Goal: Information Seeking & Learning: Learn about a topic

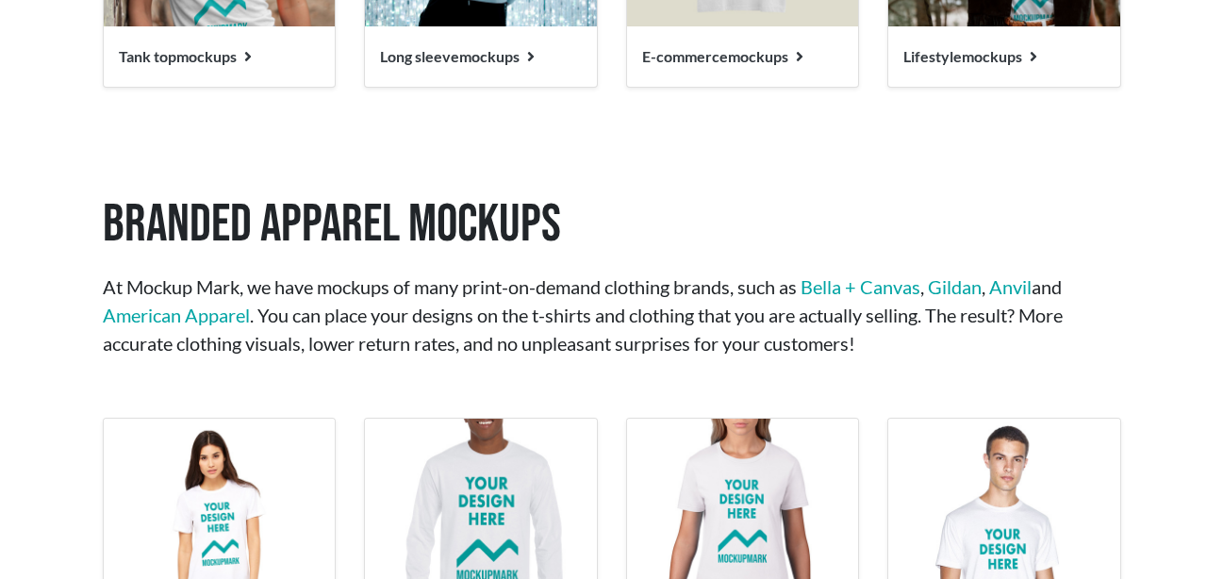
scroll to position [2482, 0]
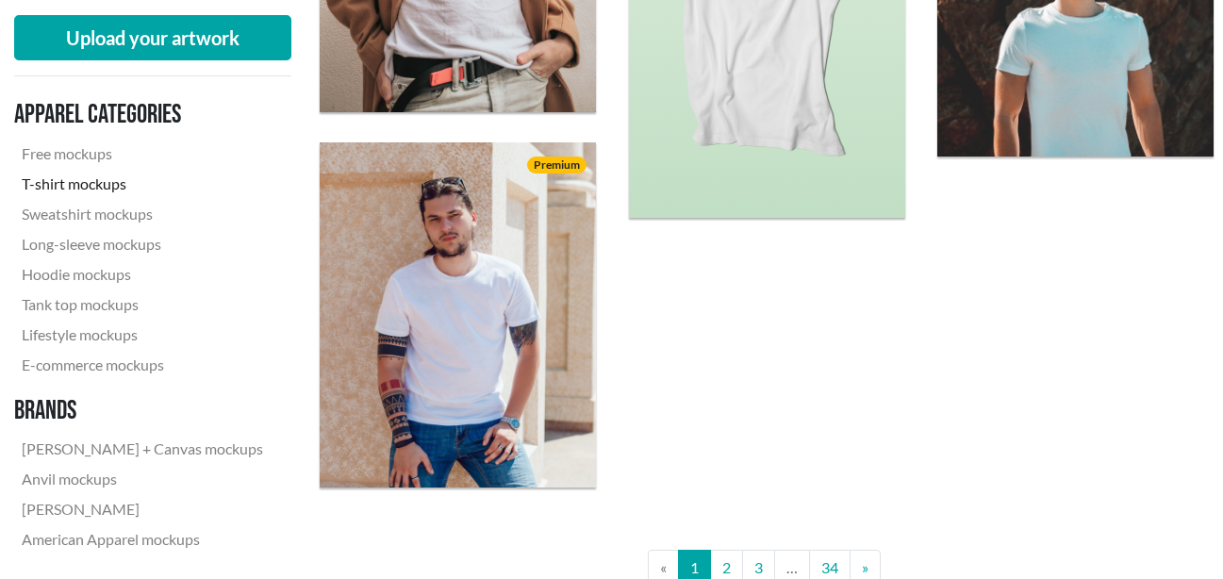
scroll to position [3345, 0]
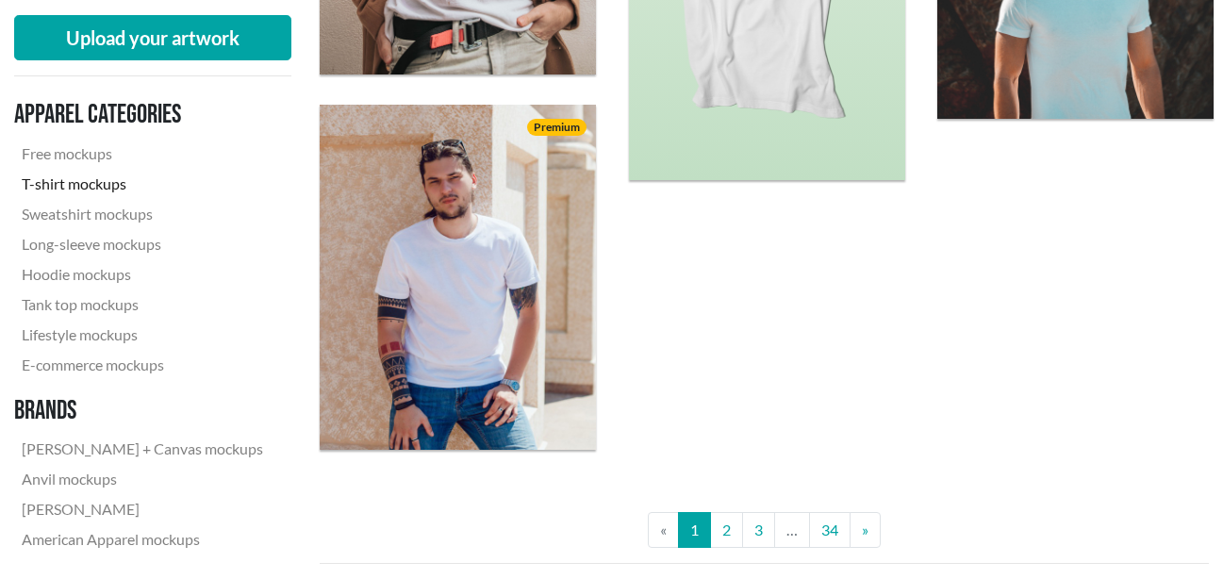
click at [474, 413] on img at bounding box center [458, 277] width 276 height 345
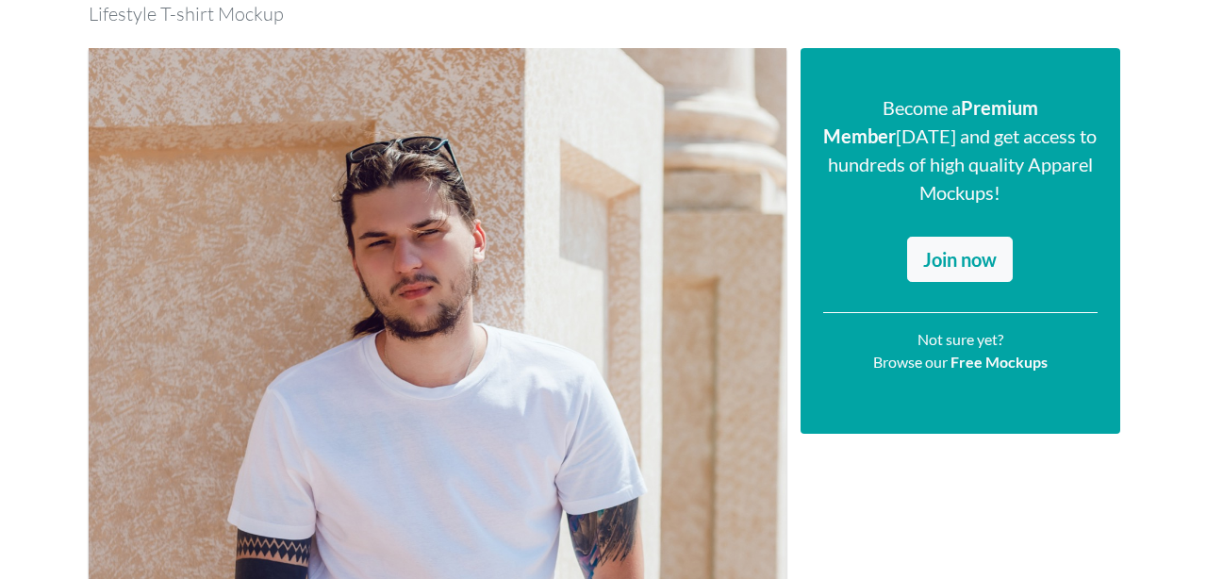
scroll to position [193, 0]
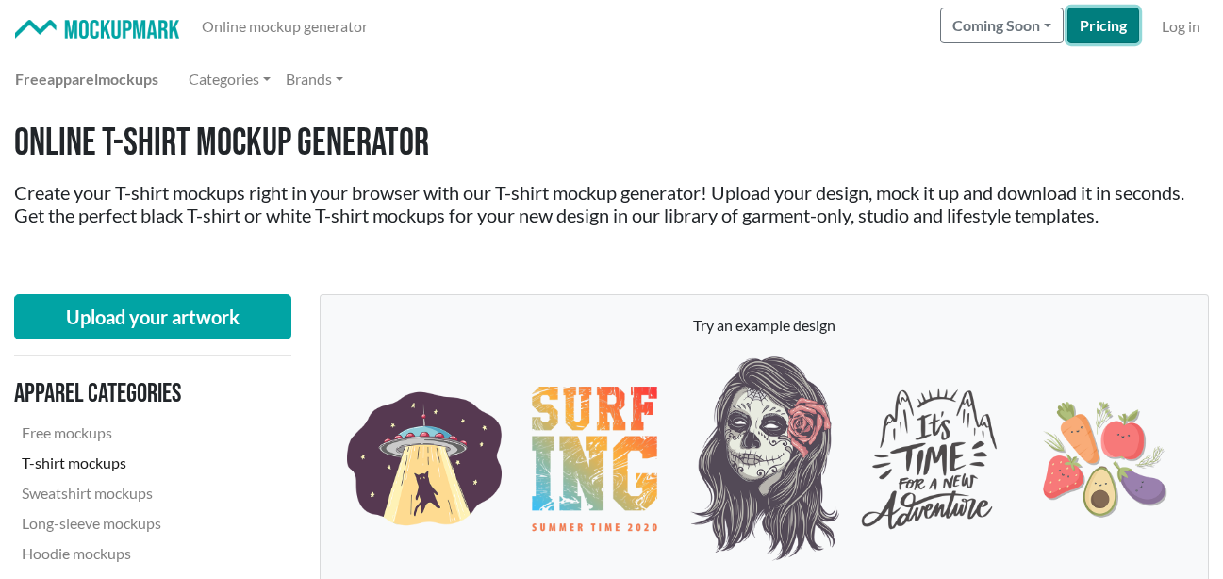
click at [1080, 22] on link "Pricing" at bounding box center [1103, 26] width 72 height 36
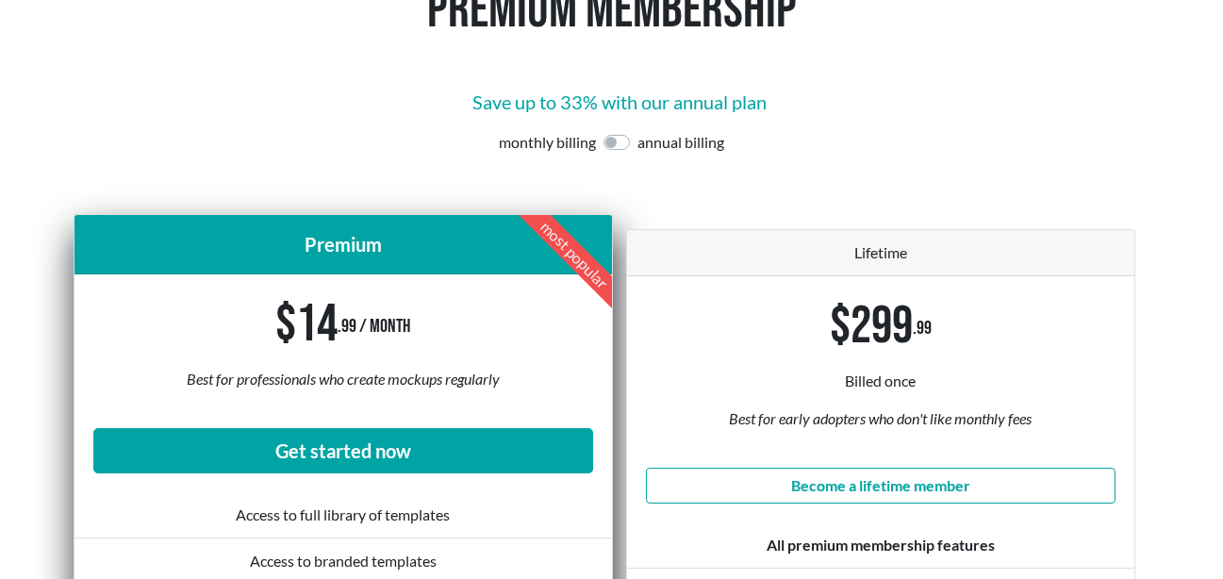
scroll to position [165, 0]
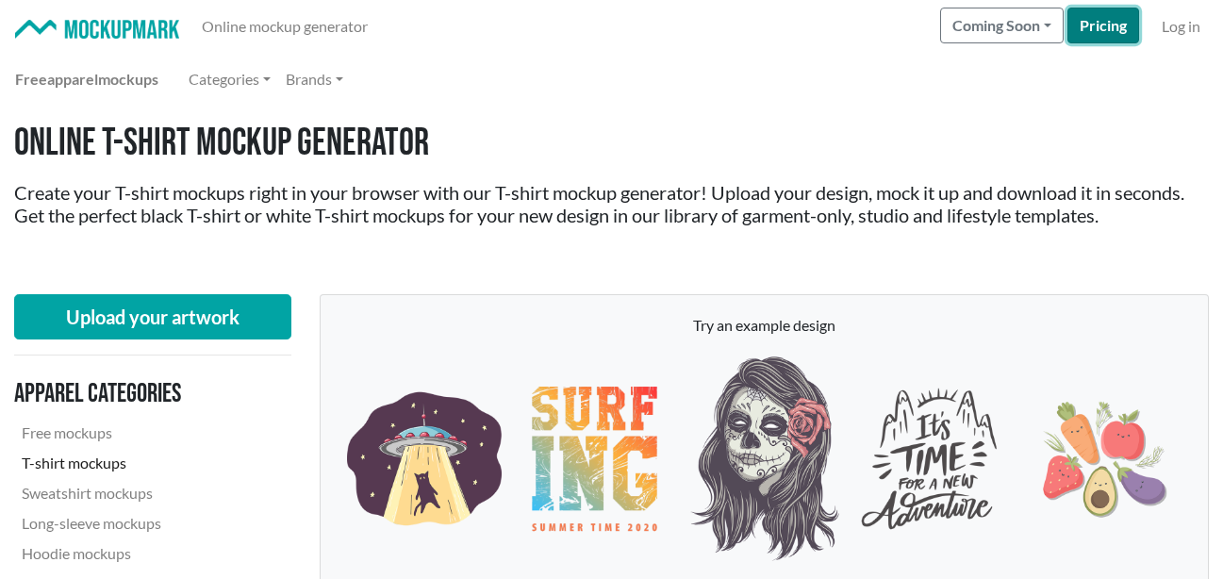
scroll to position [2482, 0]
